Goal: Information Seeking & Learning: Learn about a topic

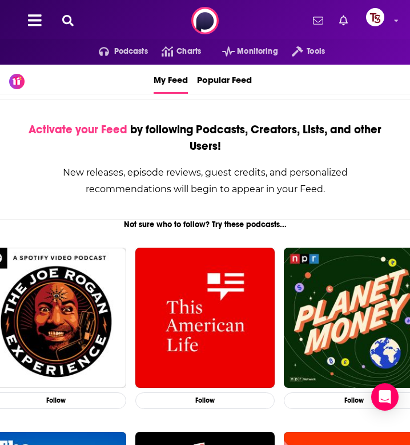
click at [69, 18] on icon at bounding box center [67, 20] width 11 height 11
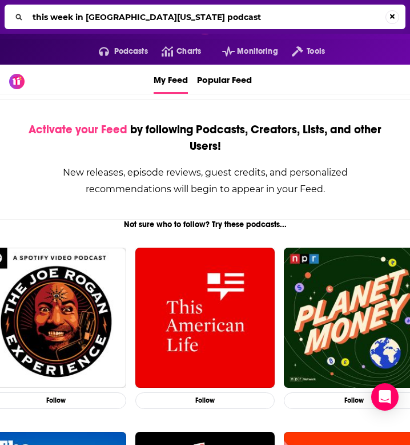
type input "this week in [GEOGRAPHIC_DATA][US_STATE] podcast"
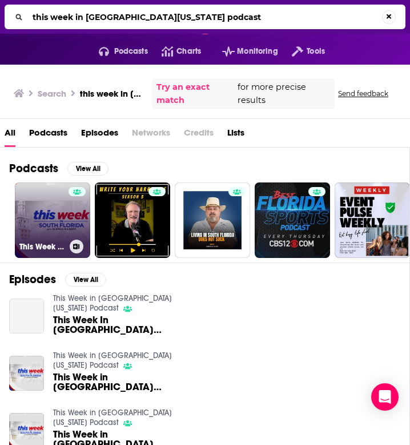
click at [46, 214] on link "This Week in [GEOGRAPHIC_DATA][US_STATE] Podcast" at bounding box center [52, 219] width 75 height 75
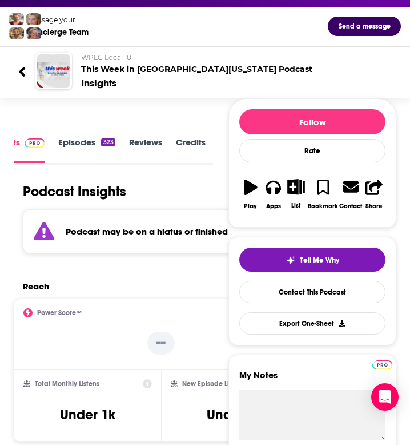
scroll to position [184, 0]
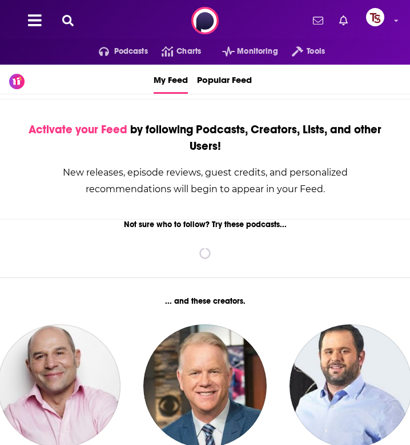
click at [62, 24] on icon at bounding box center [67, 20] width 11 height 11
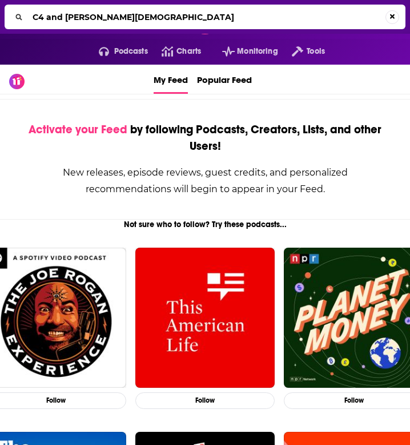
type input "C4 and [PERSON_NAME][DEMOGRAPHIC_DATA]"
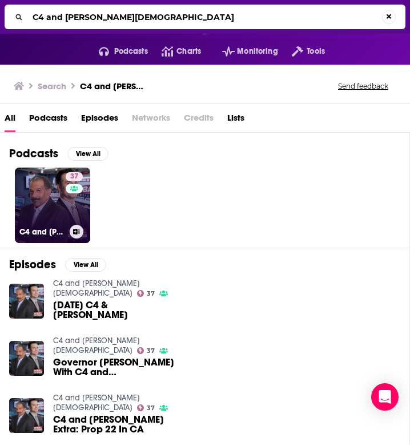
click at [32, 201] on link "37 C4 and [PERSON_NAME][DEMOGRAPHIC_DATA]" at bounding box center [52, 205] width 75 height 75
